Goal: Navigation & Orientation: Find specific page/section

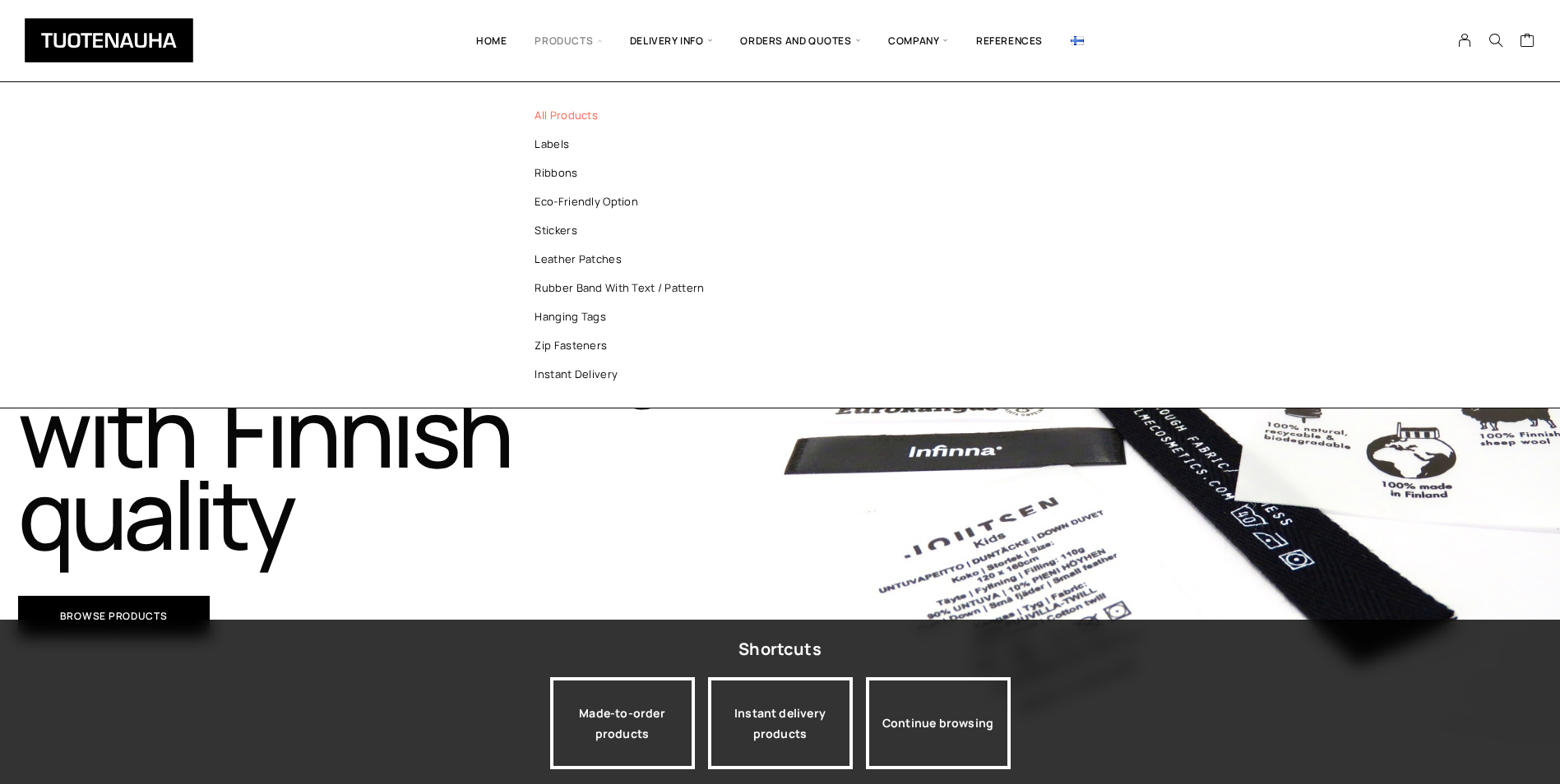
click at [584, 114] on link "All products" at bounding box center [627, 116] width 238 height 29
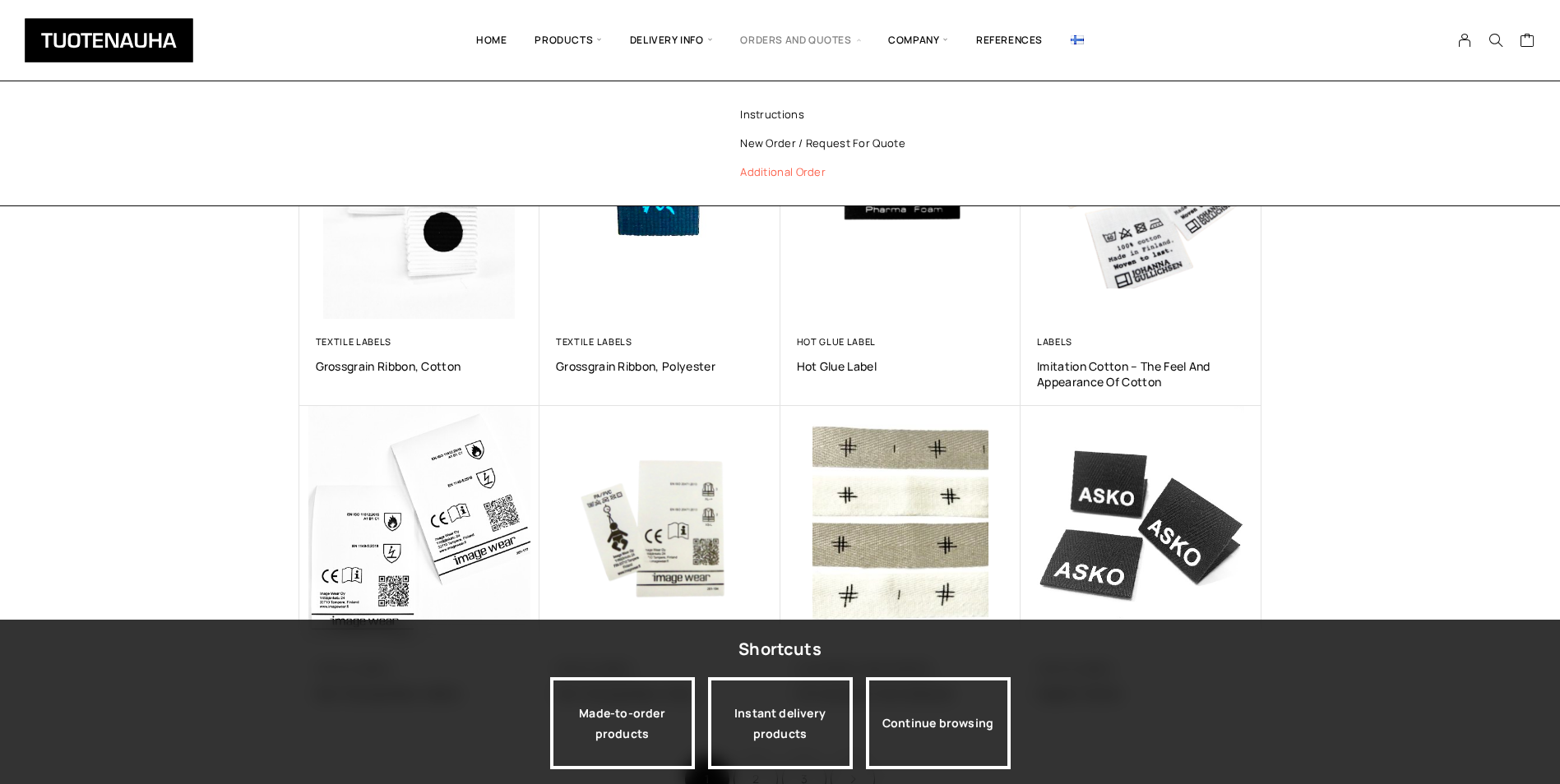
scroll to position [740, 0]
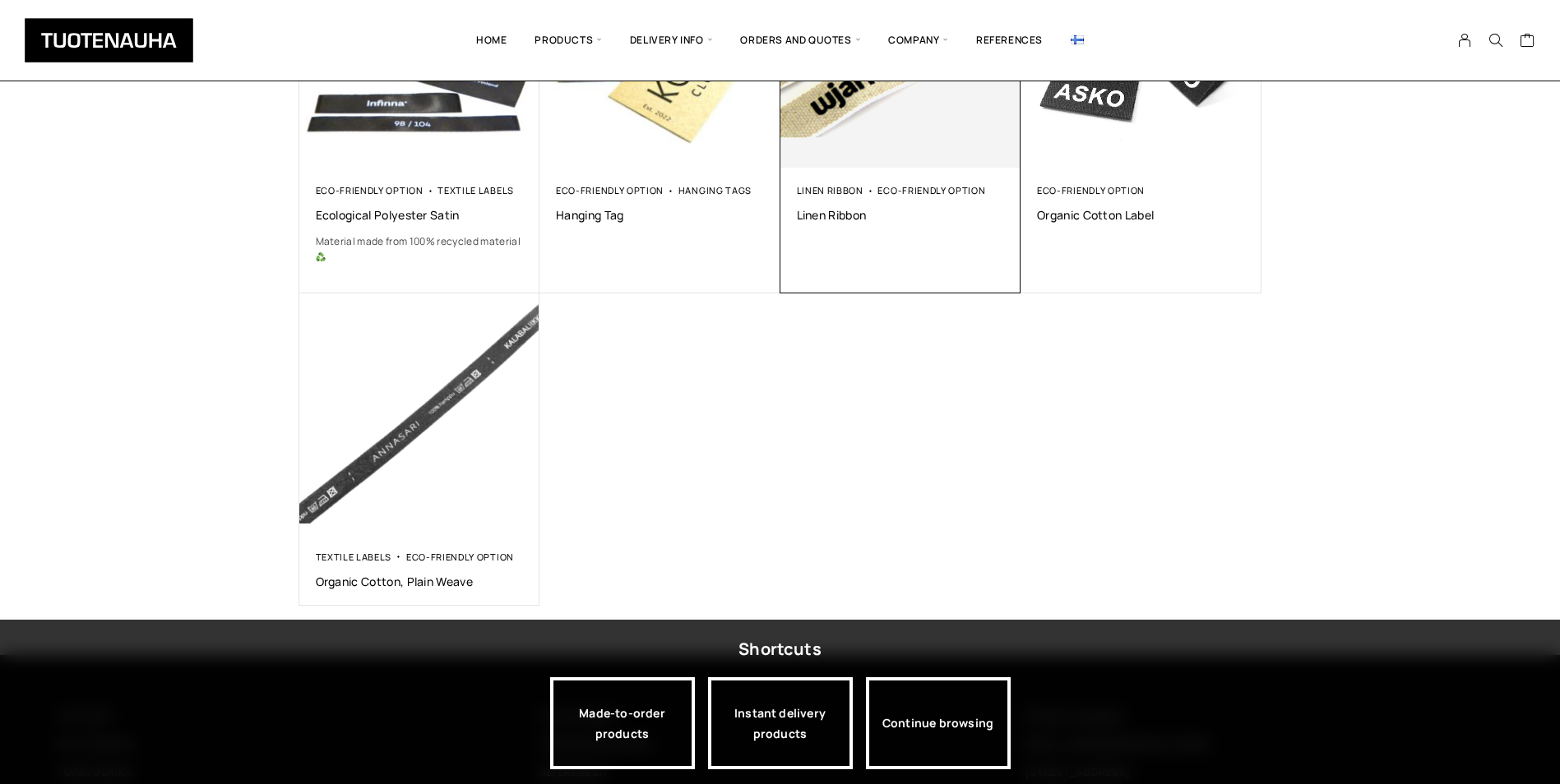
scroll to position [411, 0]
